Goal: Find specific fact: Find specific page/section

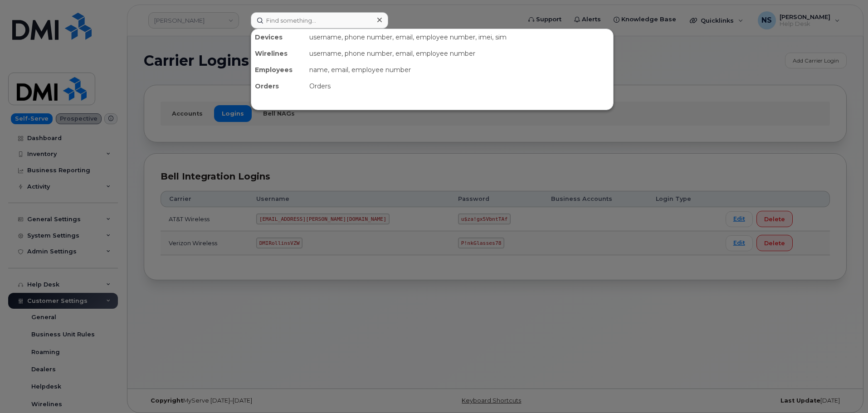
click at [344, 21] on input at bounding box center [319, 20] width 137 height 16
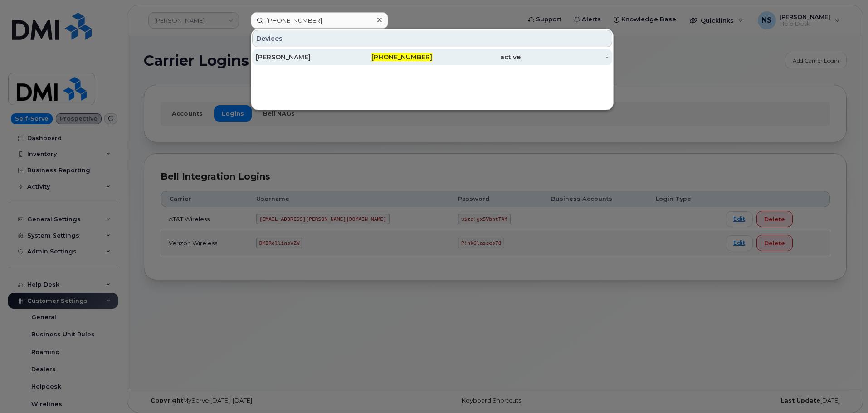
type input "707-980-5417"
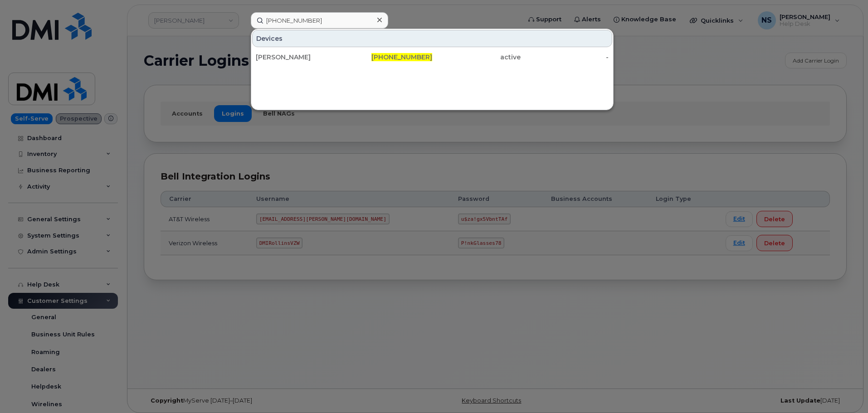
drag, startPoint x: 331, startPoint y: 59, endPoint x: 434, endPoint y: 11, distance: 112.8
click at [333, 59] on div "[PERSON_NAME]" at bounding box center [300, 57] width 88 height 9
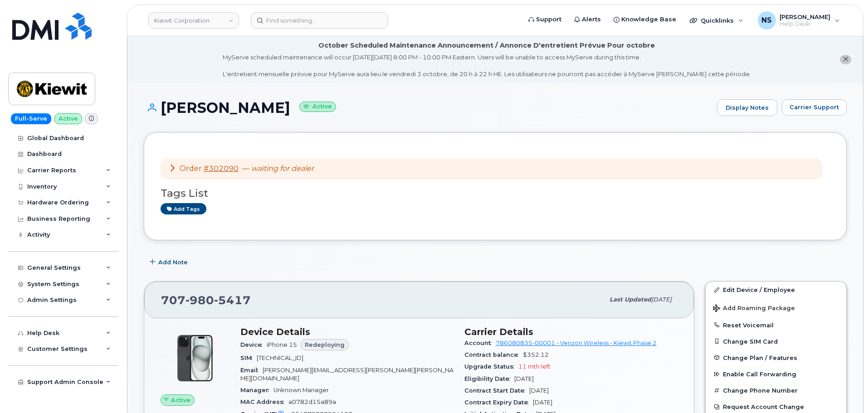
click at [191, 168] on span "Order" at bounding box center [191, 168] width 22 height 9
click at [176, 169] on div "Order #302090 — waiting for dealer" at bounding box center [241, 169] width 145 height 10
click at [177, 167] on div "Order #302090 — waiting for dealer" at bounding box center [241, 169] width 145 height 10
click at [173, 167] on icon at bounding box center [172, 167] width 7 height 7
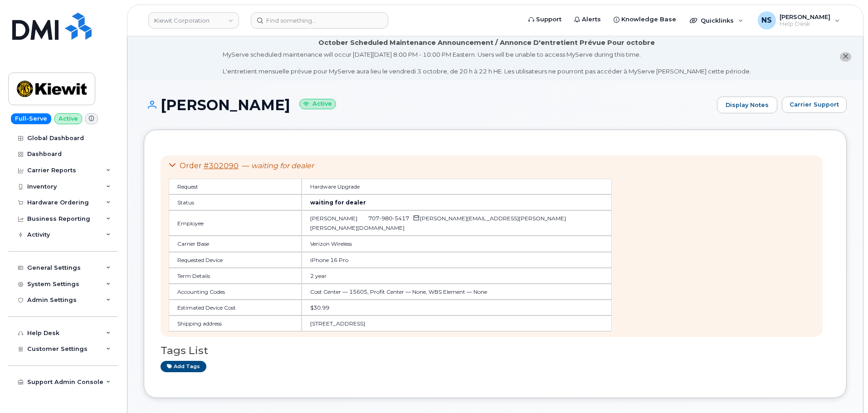
scroll to position [91, 0]
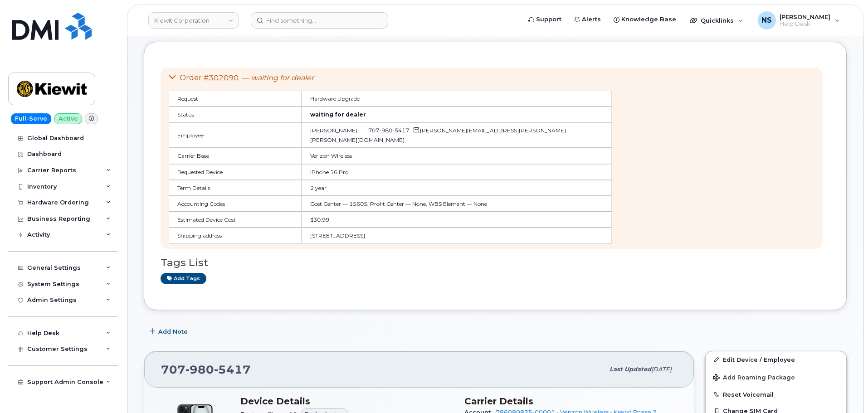
click at [302, 172] on td "iPhone 16 Pro" at bounding box center [457, 172] width 310 height 16
copy td "iPhone 16 Pro"
click at [273, 25] on input at bounding box center [319, 20] width 137 height 16
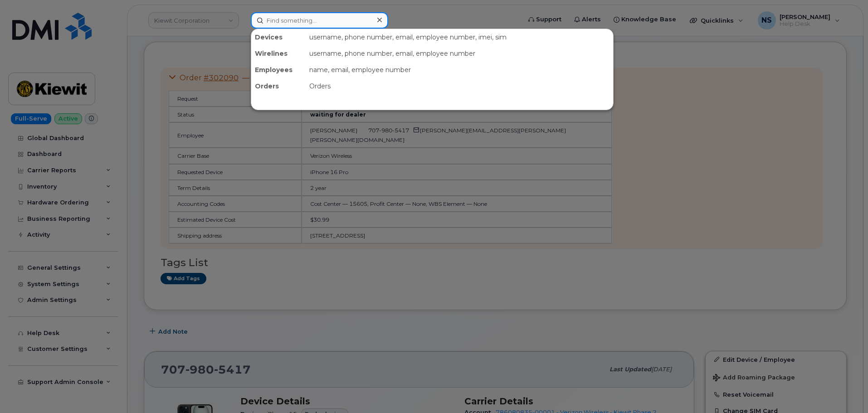
paste input "iPhone 16 Pro"
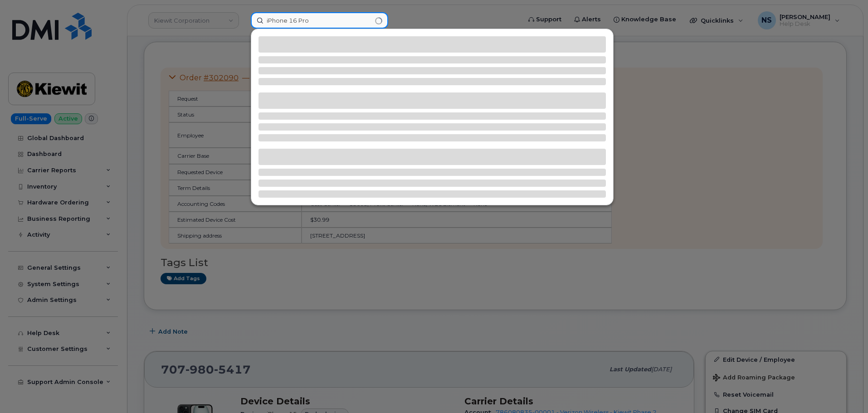
type input "iPhone 16 Pro"
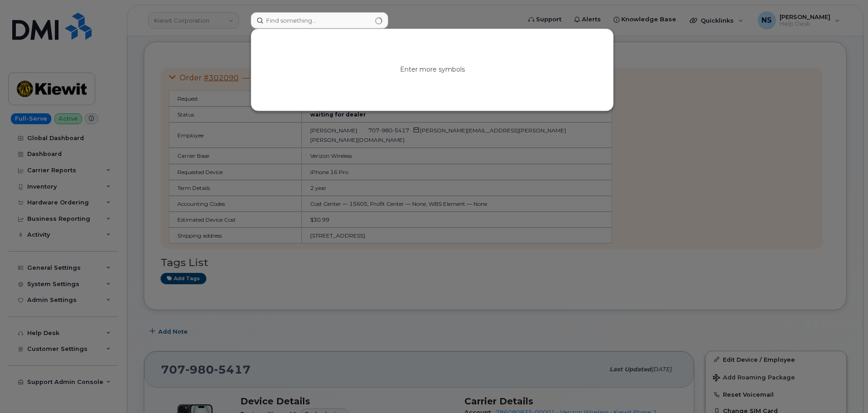
click at [568, 236] on div at bounding box center [434, 206] width 868 height 413
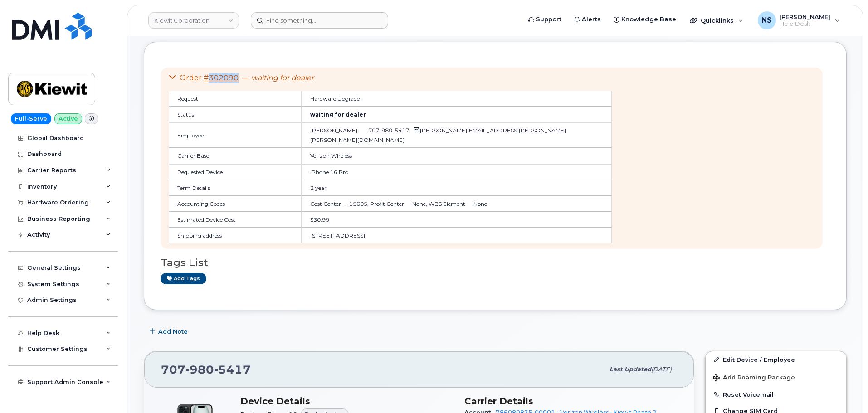
drag, startPoint x: 238, startPoint y: 79, endPoint x: 210, endPoint y: 81, distance: 28.2
click at [210, 81] on div "Order #302090 — waiting for dealer" at bounding box center [390, 78] width 443 height 10
copy link "302090"
click at [320, 14] on input at bounding box center [319, 20] width 137 height 16
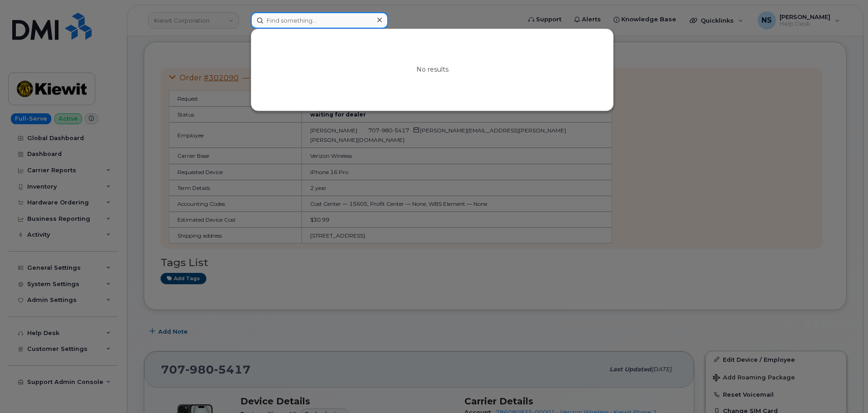
paste input "302090"
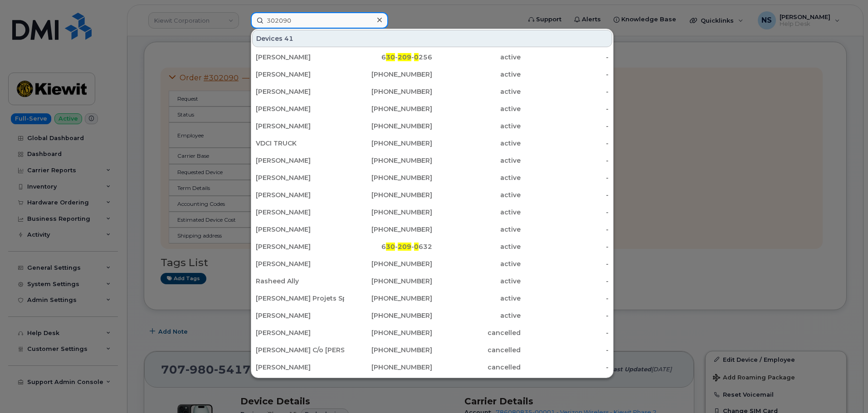
scroll to position [234, 0]
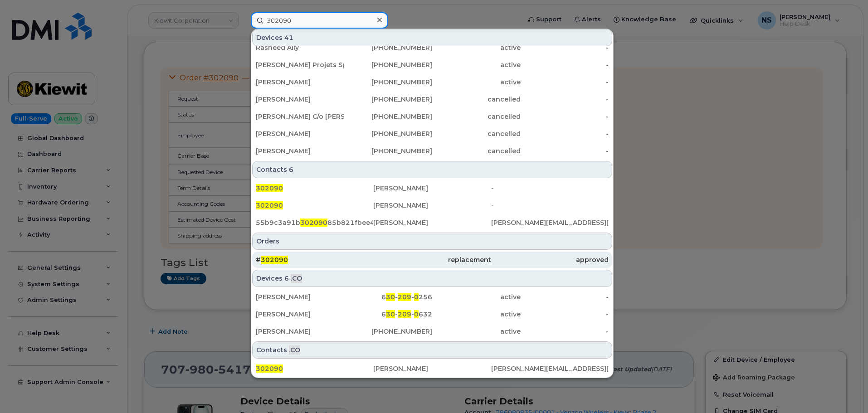
type input "302090"
click at [328, 252] on div "# 302090" at bounding box center [314, 260] width 117 height 16
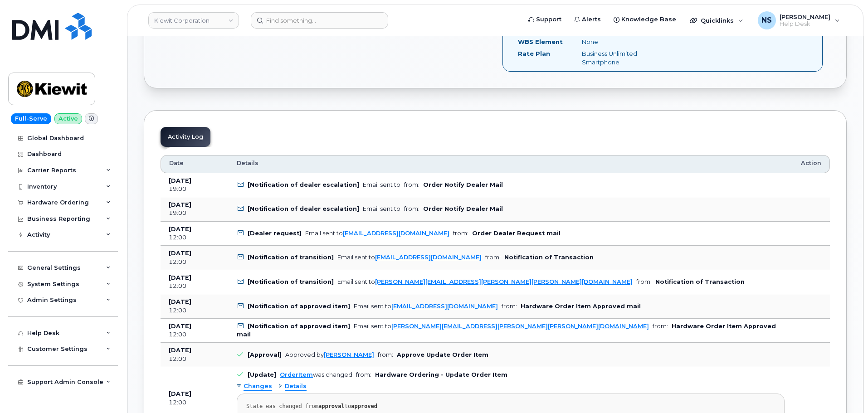
scroll to position [426, 0]
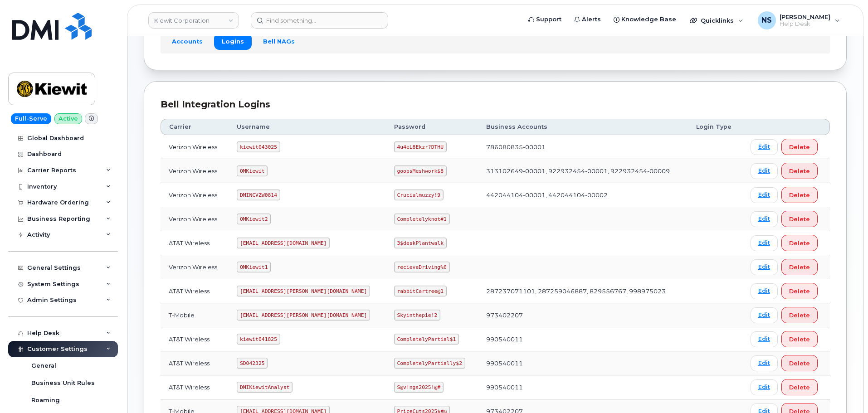
scroll to position [45, 0]
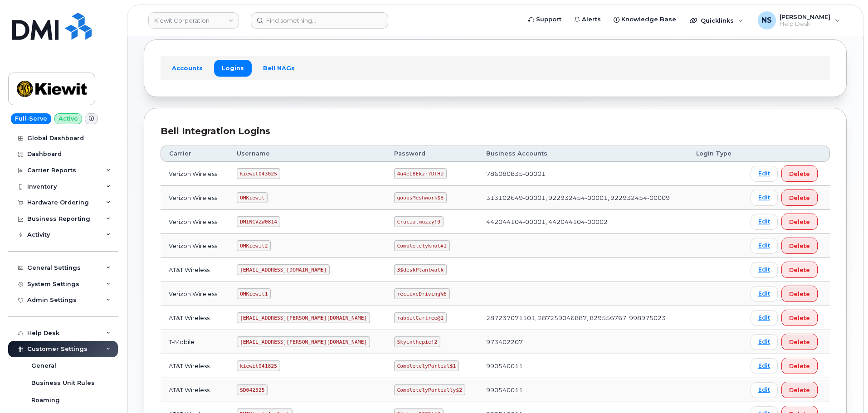
click at [250, 171] on code "kiewit043025" at bounding box center [258, 173] width 43 height 11
copy code "kiewit043025"
click at [401, 175] on code "4u4eL8Ekzr?DTHU" at bounding box center [420, 173] width 53 height 11
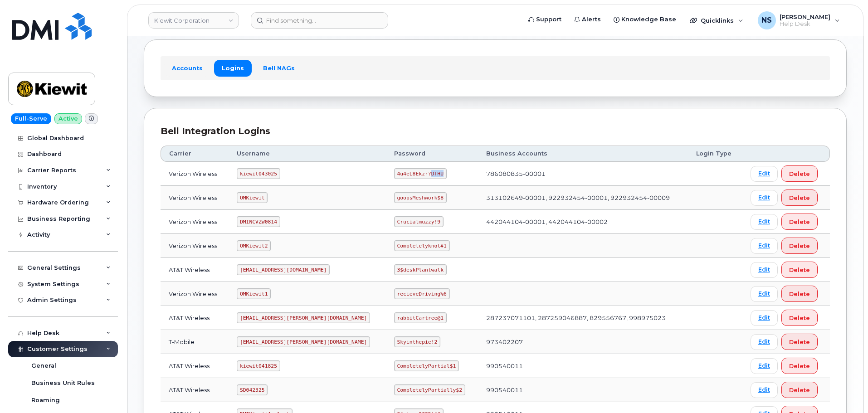
click at [401, 175] on code "4u4eL8Ekzr?DTHU" at bounding box center [420, 173] width 53 height 11
copy code "4u4eL8Ekzr?DTHU"
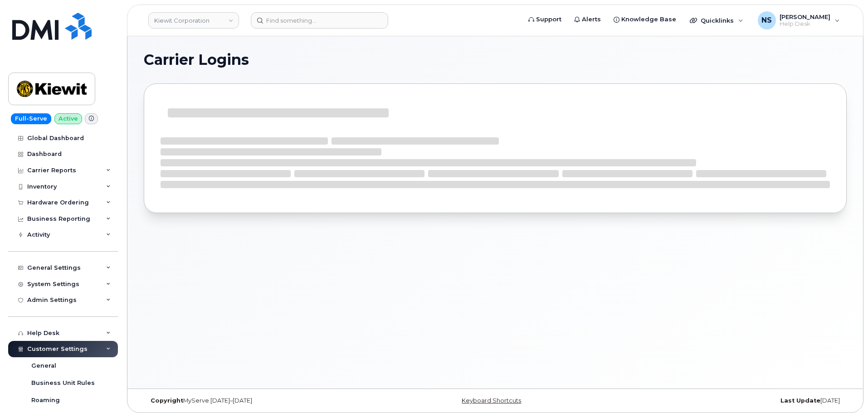
drag, startPoint x: 0, startPoint y: 0, endPoint x: 277, endPoint y: 9, distance: 276.8
click at [466, 29] on header "Kiewit Corporation Support Alerts Knowledge Base Quicklinks Suspend / Cancel De…" at bounding box center [495, 21] width 736 height 32
